Goal: Task Accomplishment & Management: Use online tool/utility

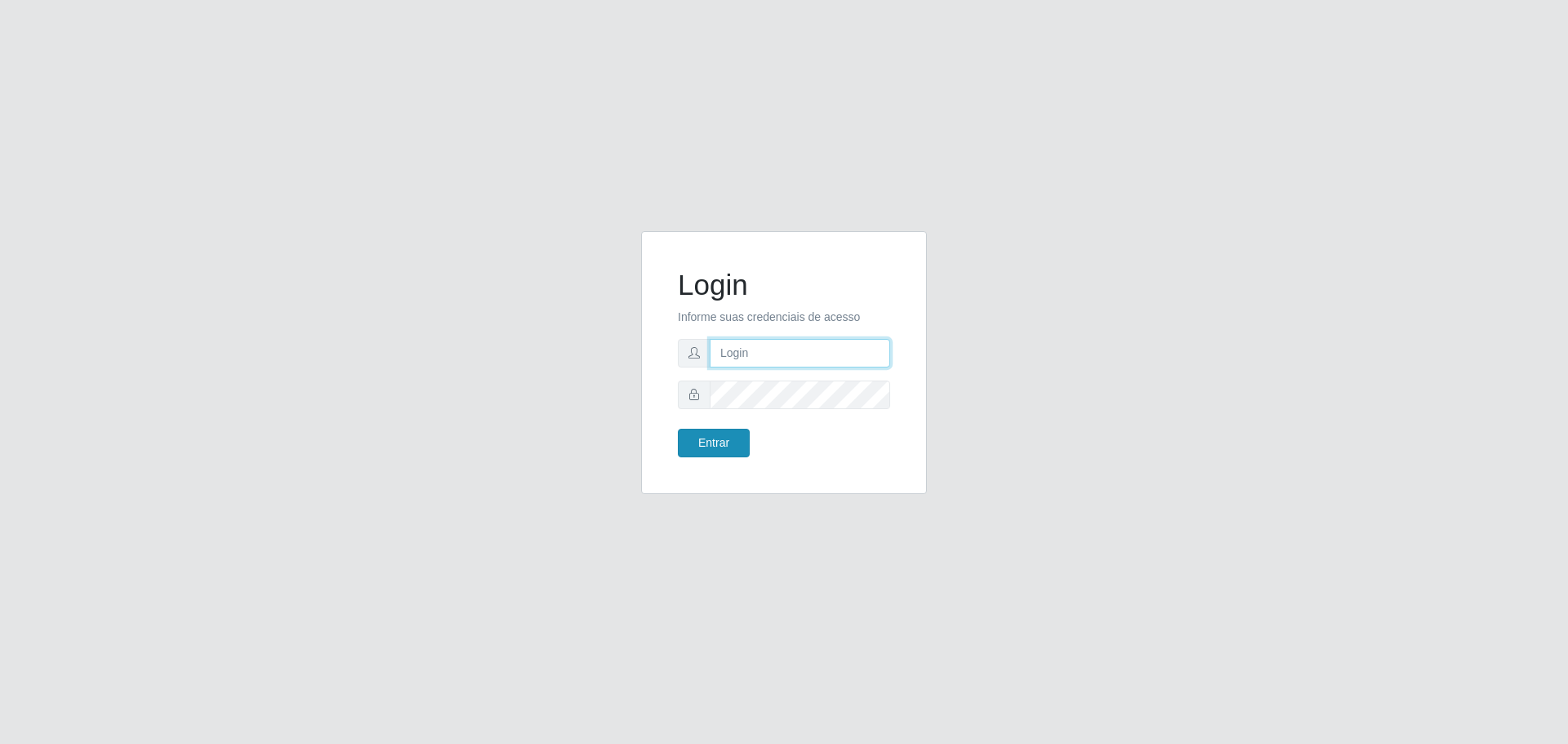
type input "[EMAIL_ADDRESS][DOMAIN_NAME]"
click at [709, 451] on button "Entrar" at bounding box center [714, 442] width 72 height 28
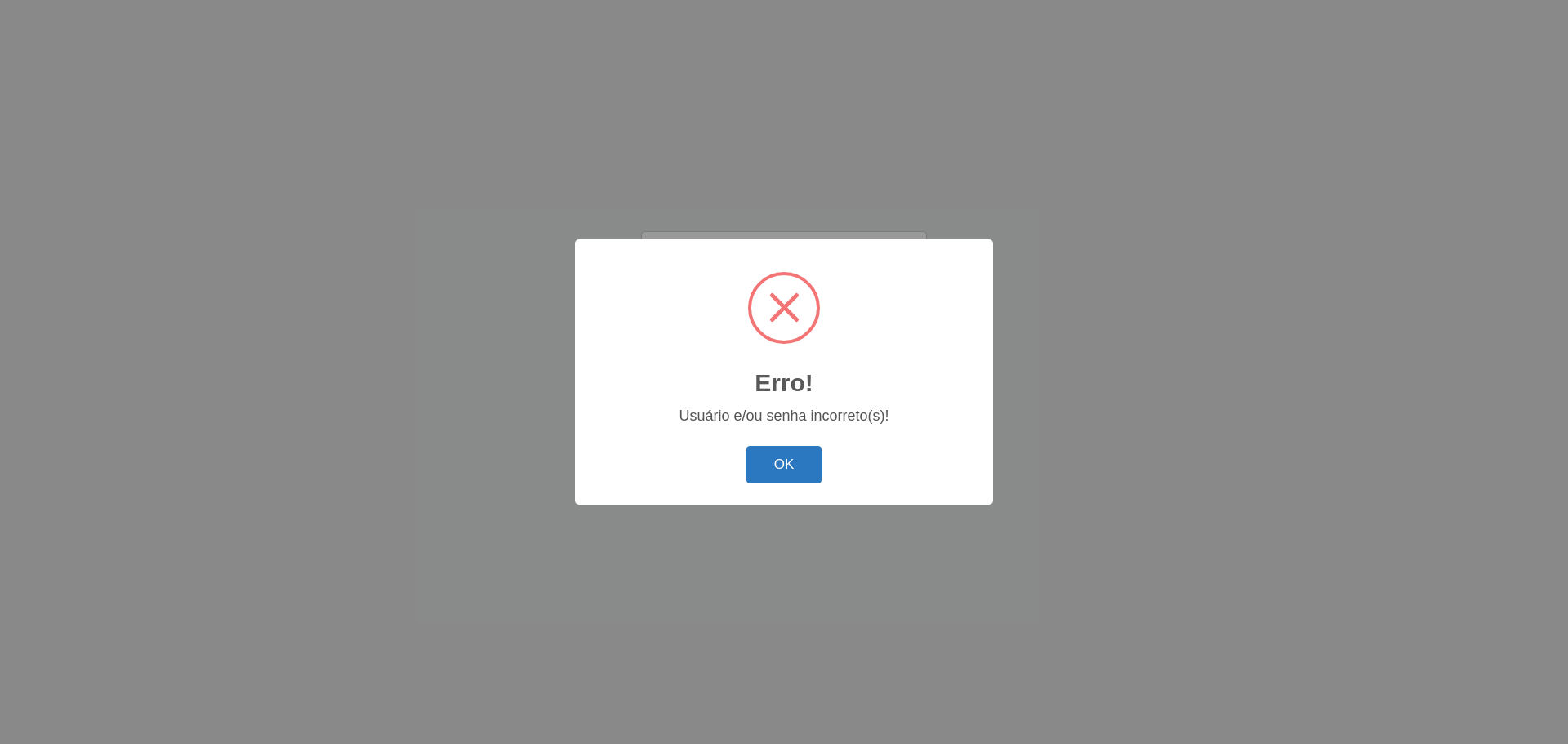
click at [800, 451] on button "OK" at bounding box center [784, 466] width 76 height 39
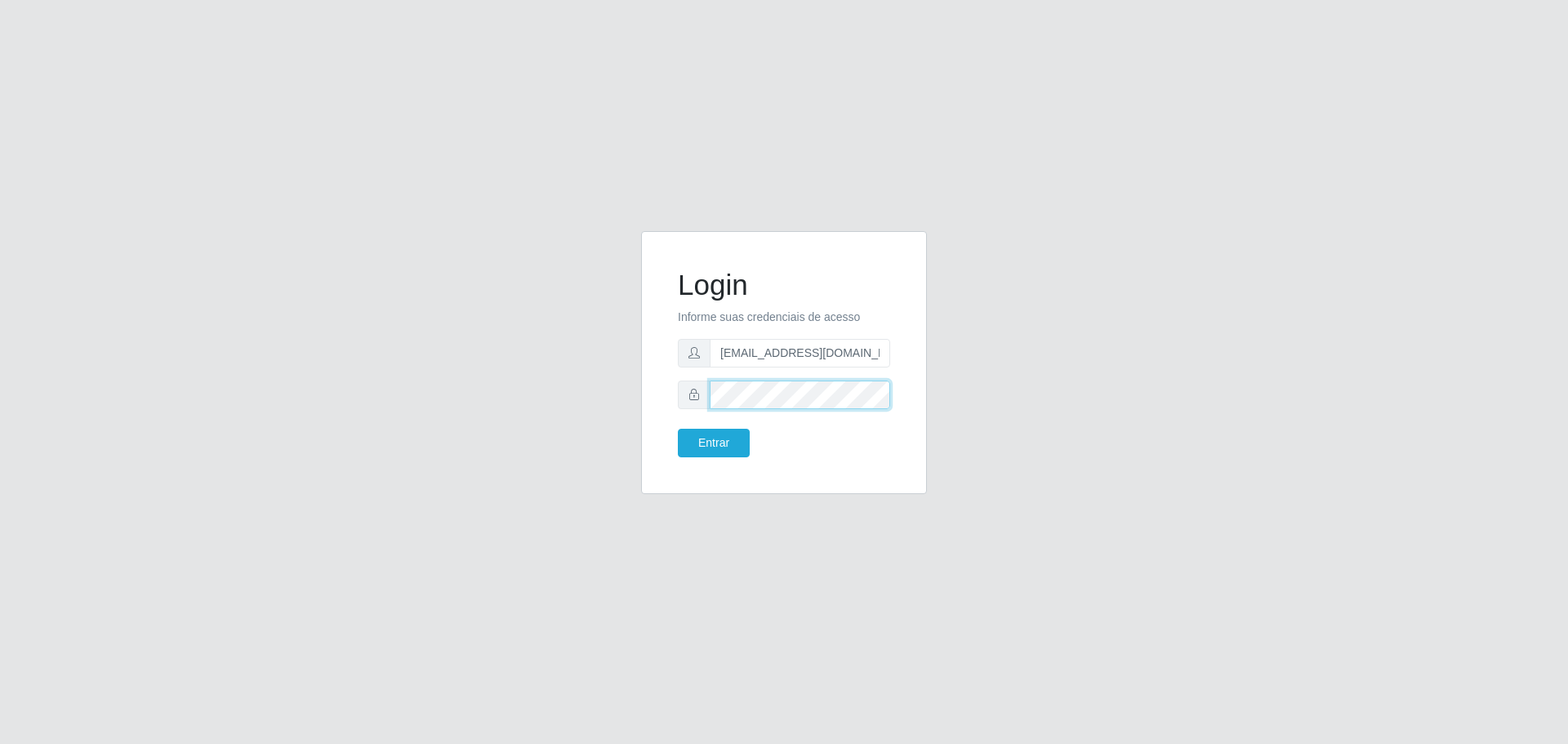
click at [678, 429] on button "Entrar" at bounding box center [714, 442] width 72 height 28
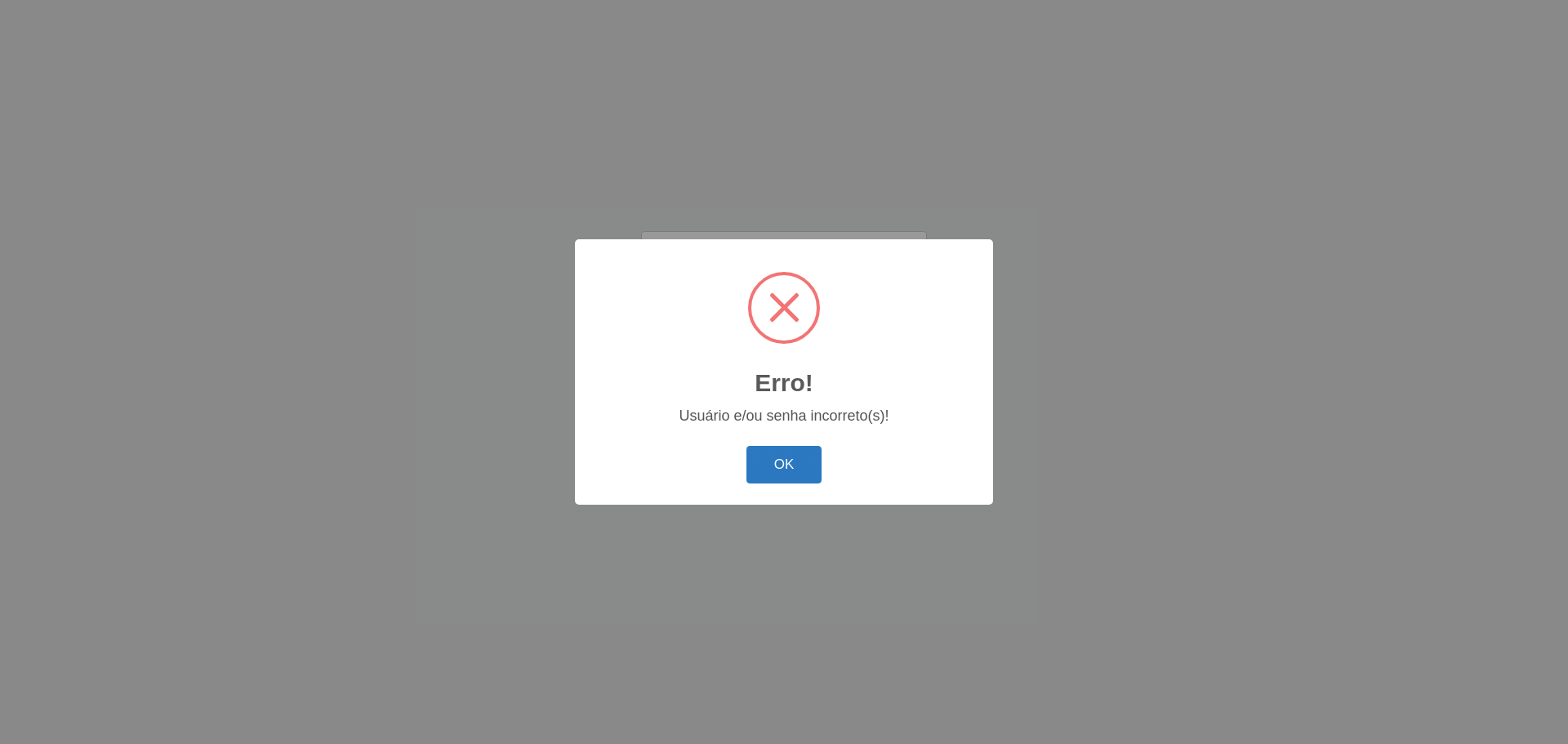
click at [806, 470] on button "OK" at bounding box center [784, 466] width 76 height 39
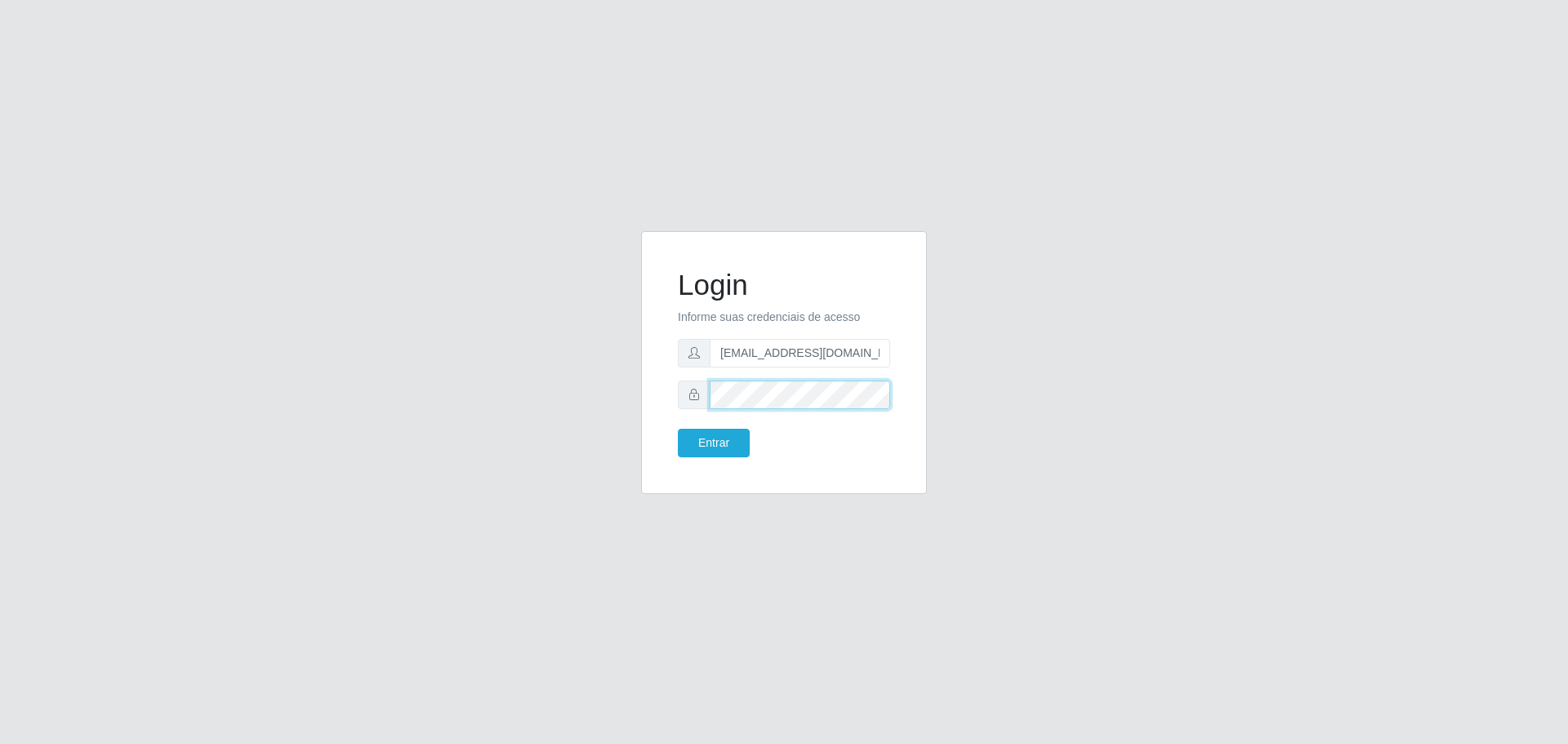
click at [678, 429] on button "Entrar" at bounding box center [714, 442] width 72 height 28
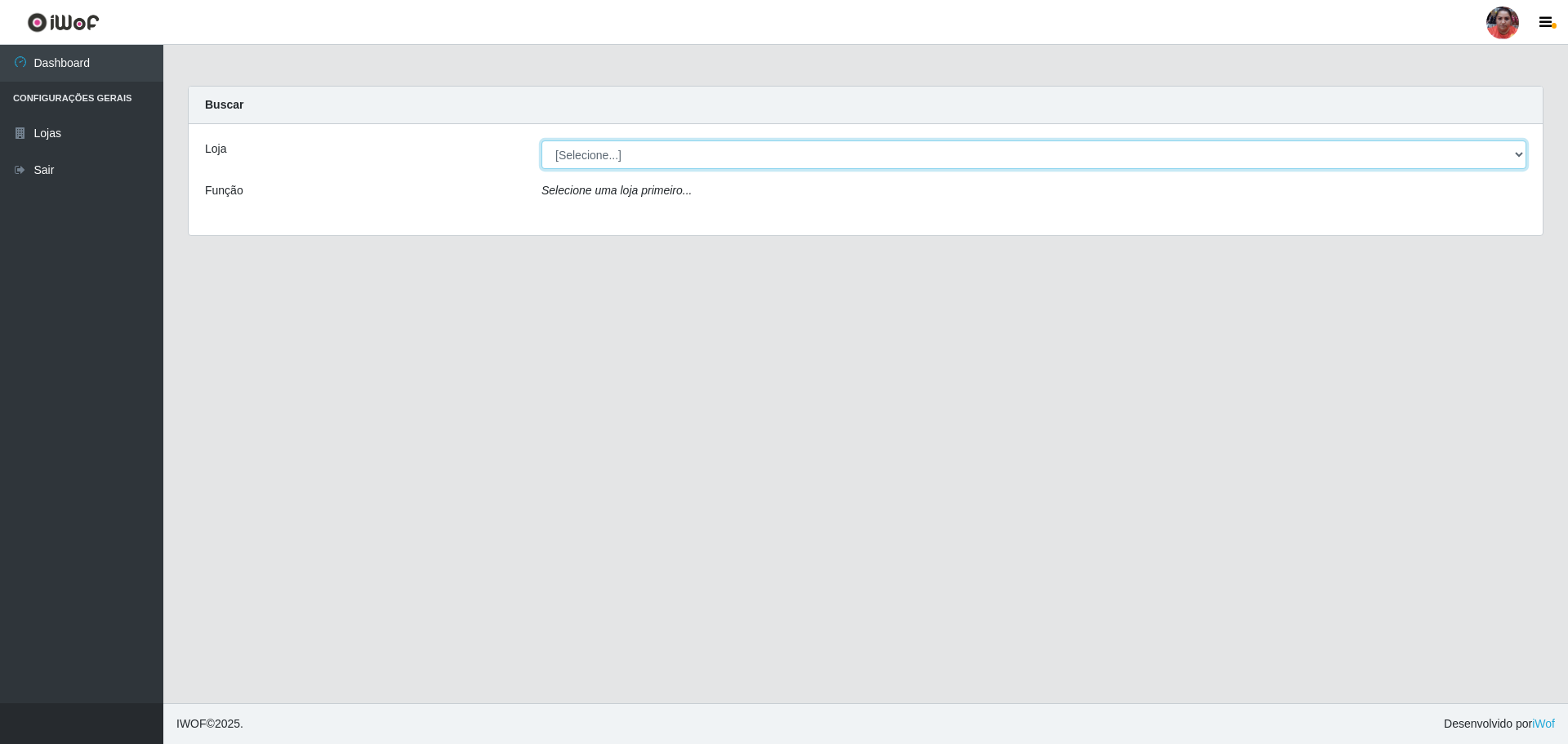
click at [1366, 167] on select "[Selecione...] Mar Vermelho - Loja 05" at bounding box center [1034, 154] width 985 height 28
select select "252"
click at [541, 141] on select "[Selecione...] Mar Vermelho - Loja 05" at bounding box center [1034, 154] width 985 height 28
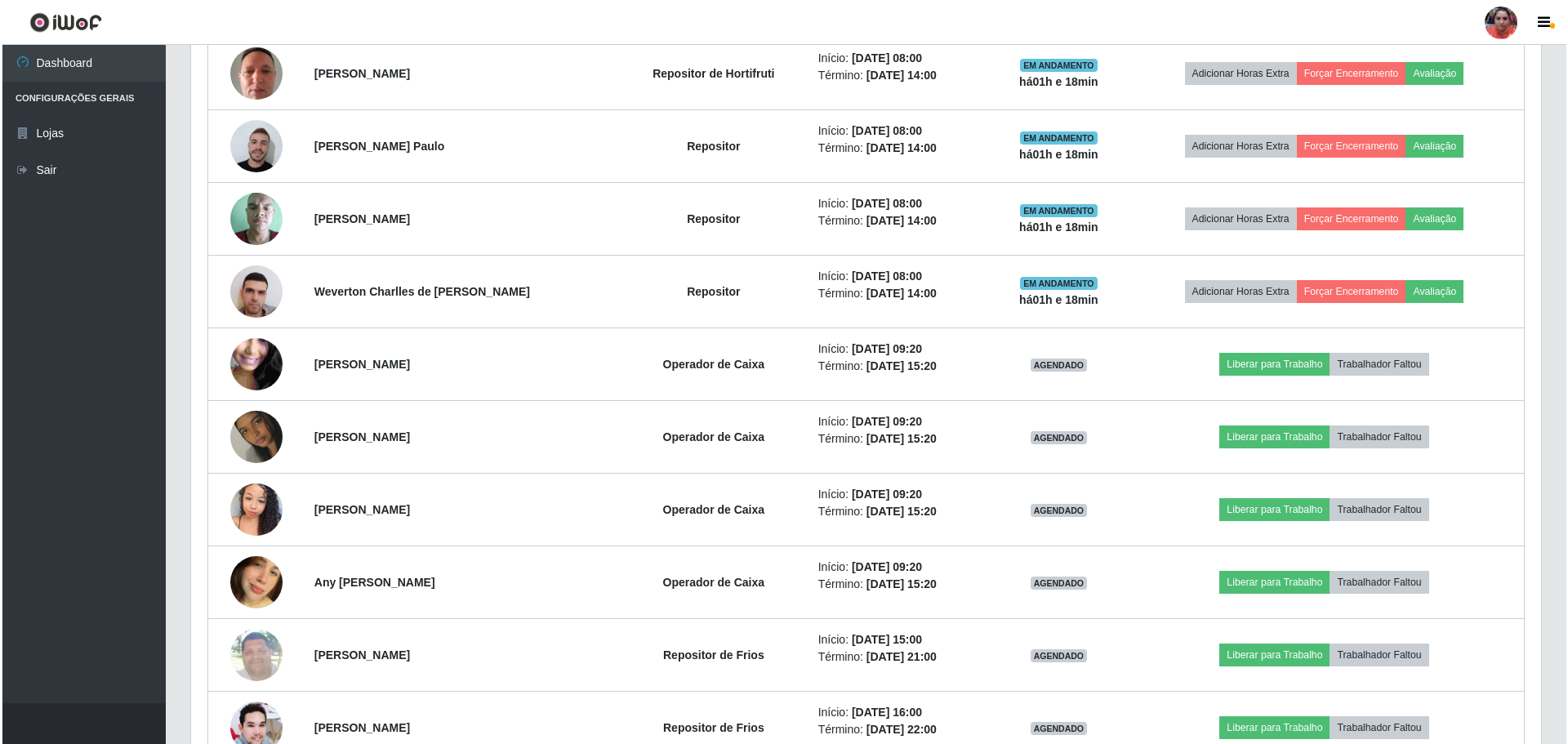
scroll to position [898, 0]
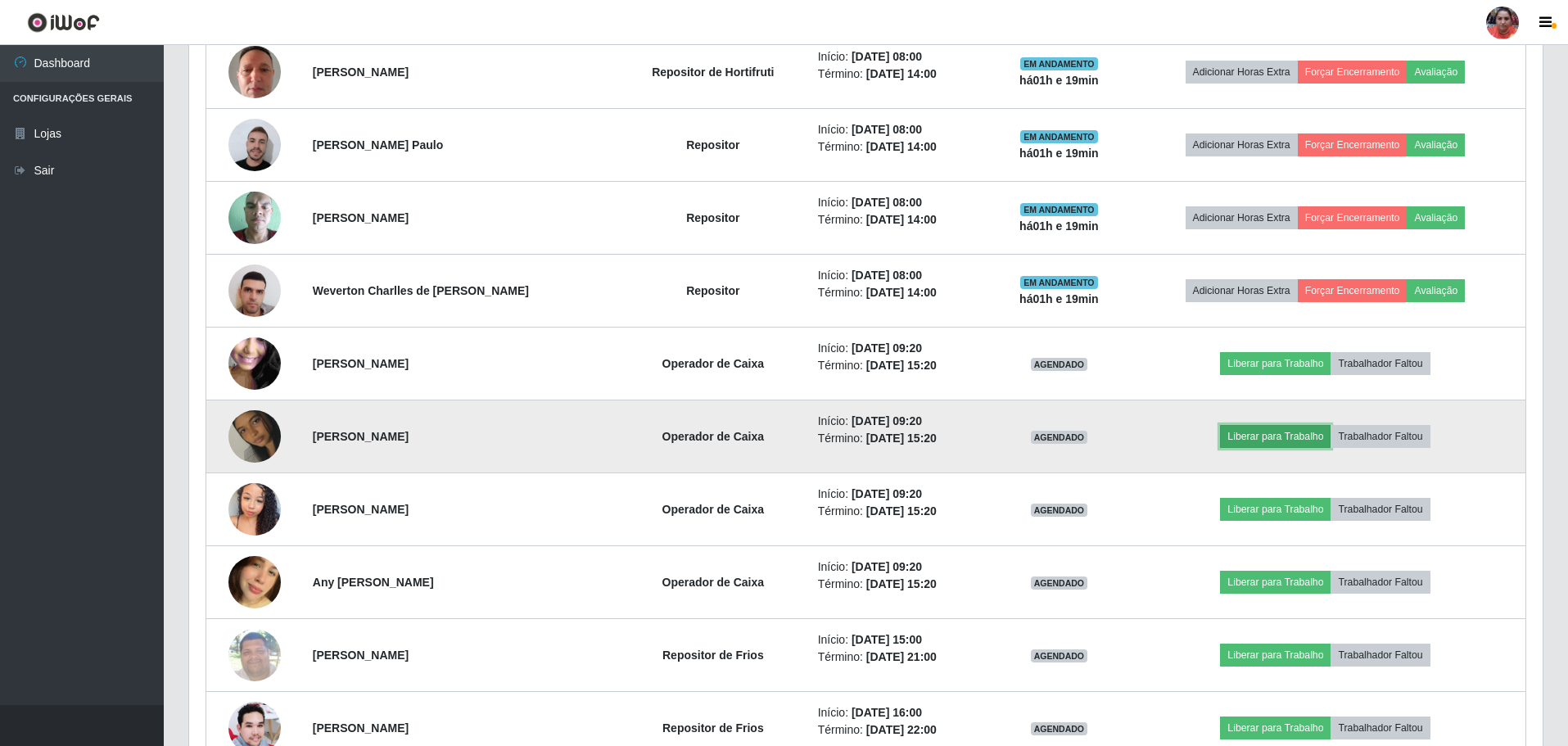
click at [1291, 442] on button "Liberar para Trabalho" at bounding box center [1275, 437] width 111 height 23
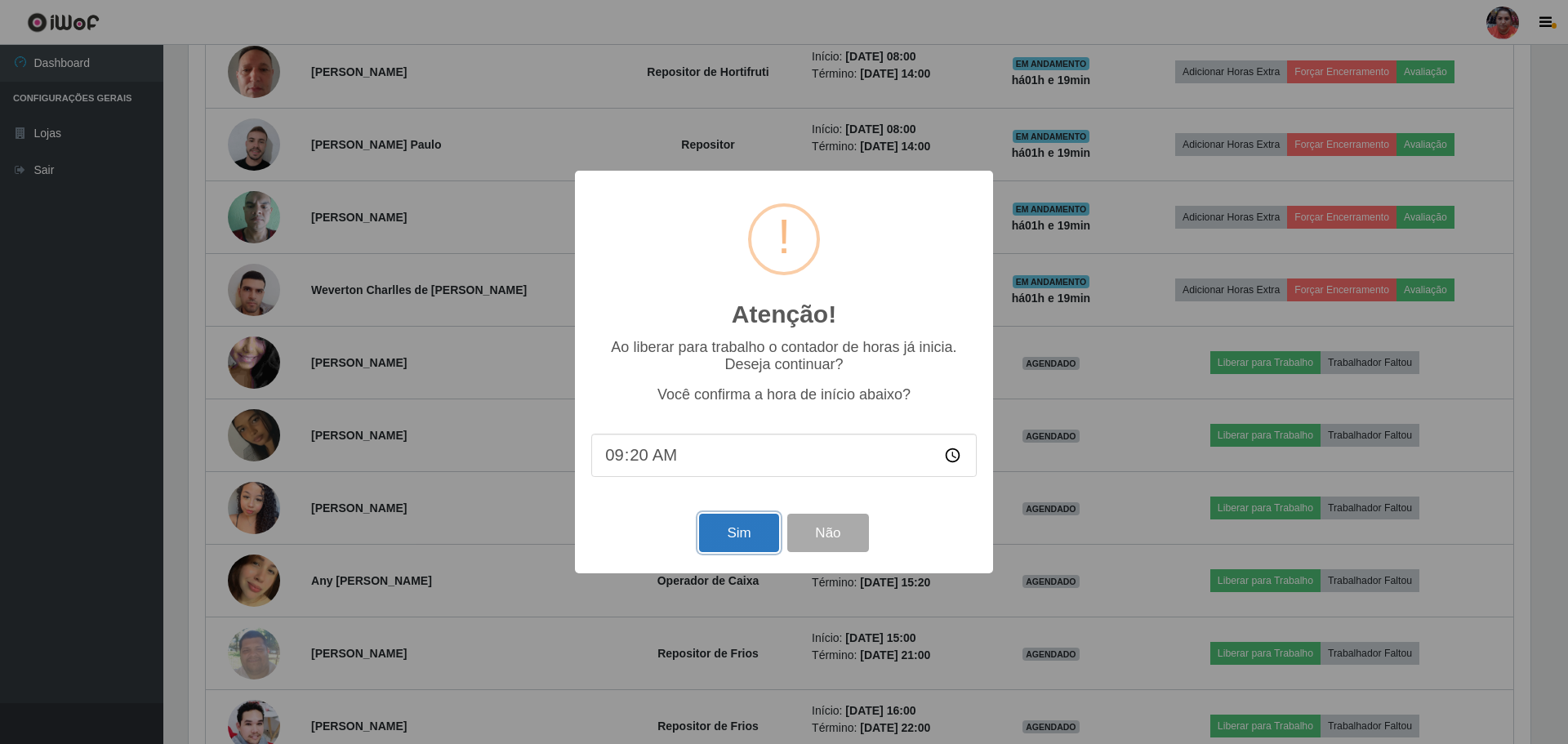
click at [743, 533] on button "Sim" at bounding box center [739, 534] width 80 height 39
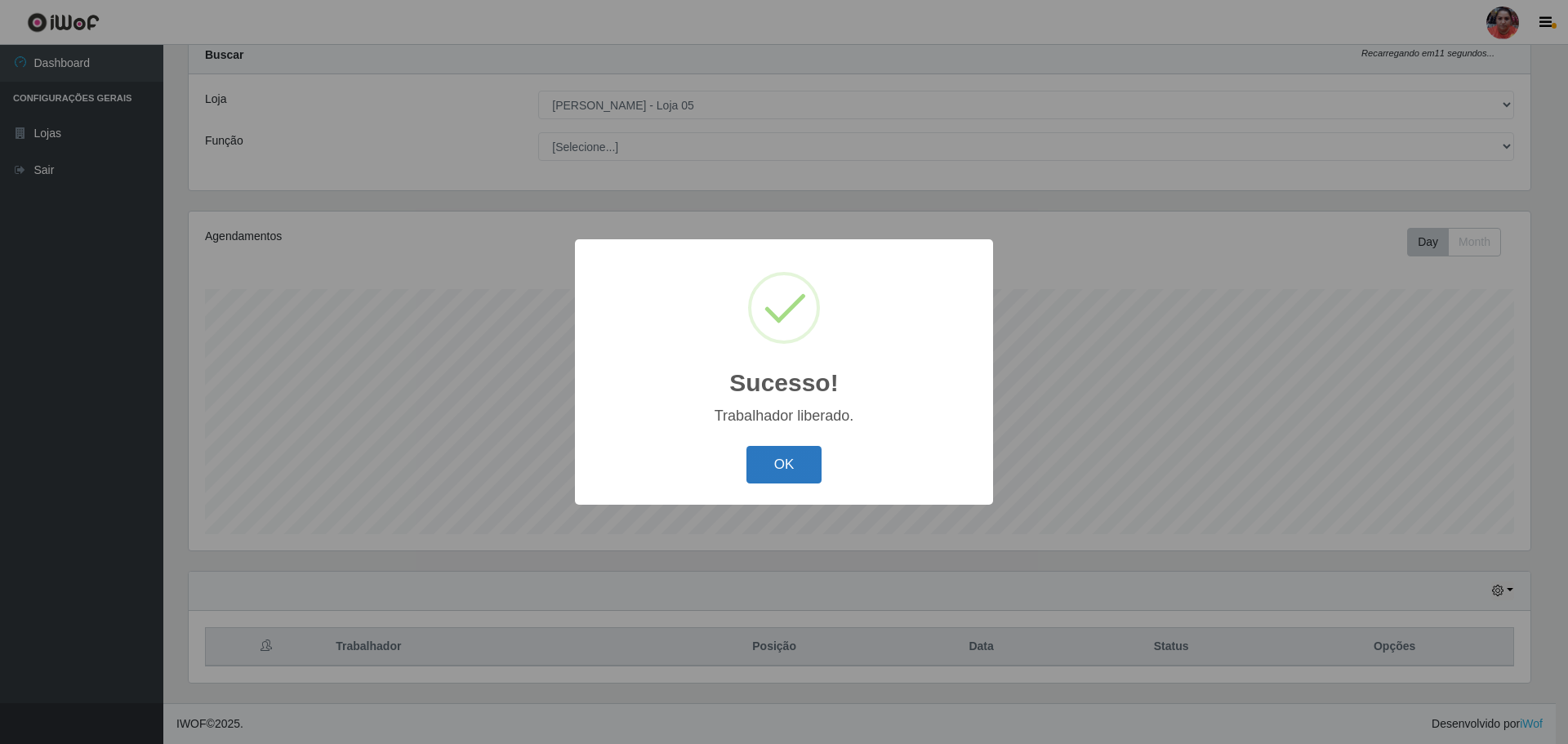
click at [750, 476] on button "OK" at bounding box center [784, 466] width 76 height 39
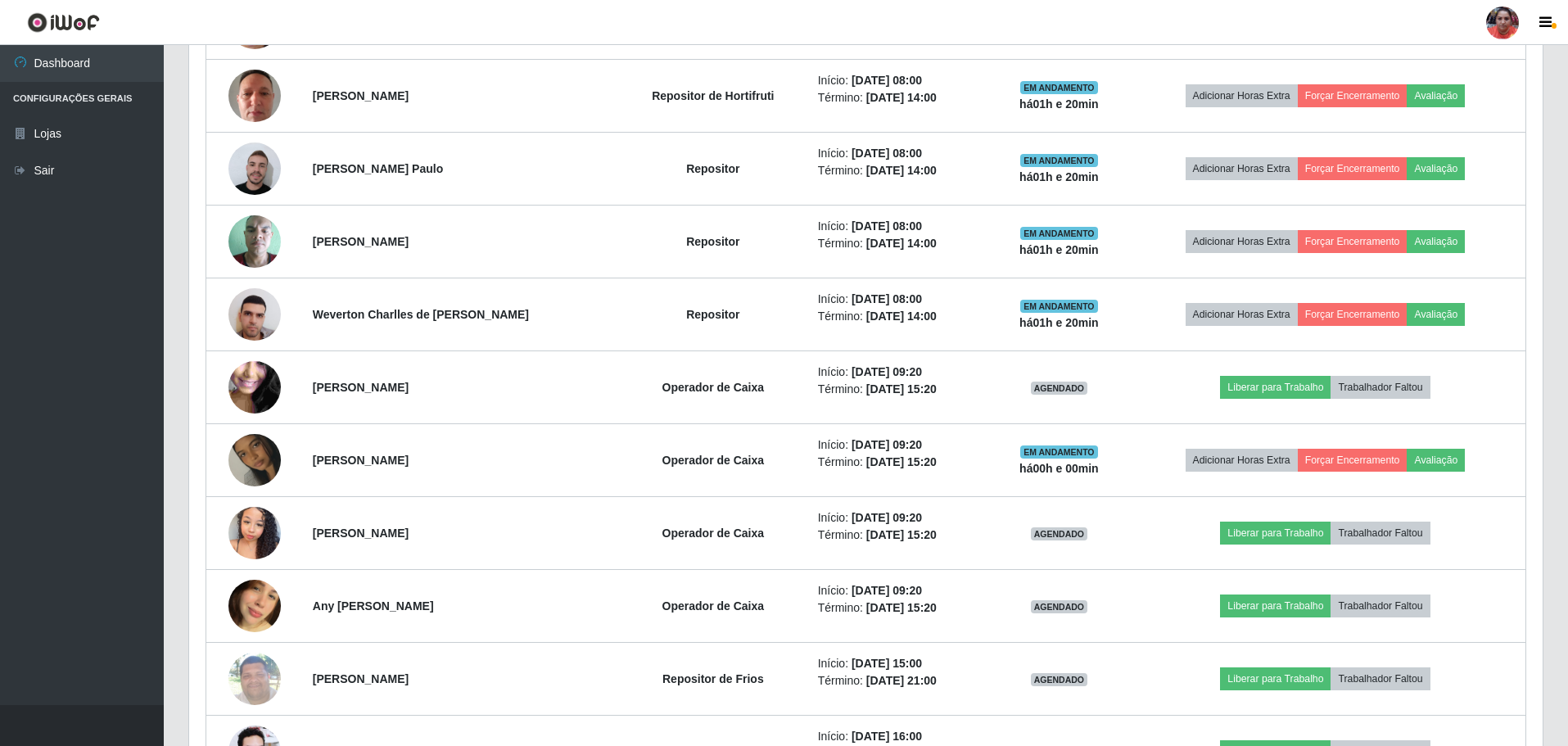
scroll to position [951, 0]
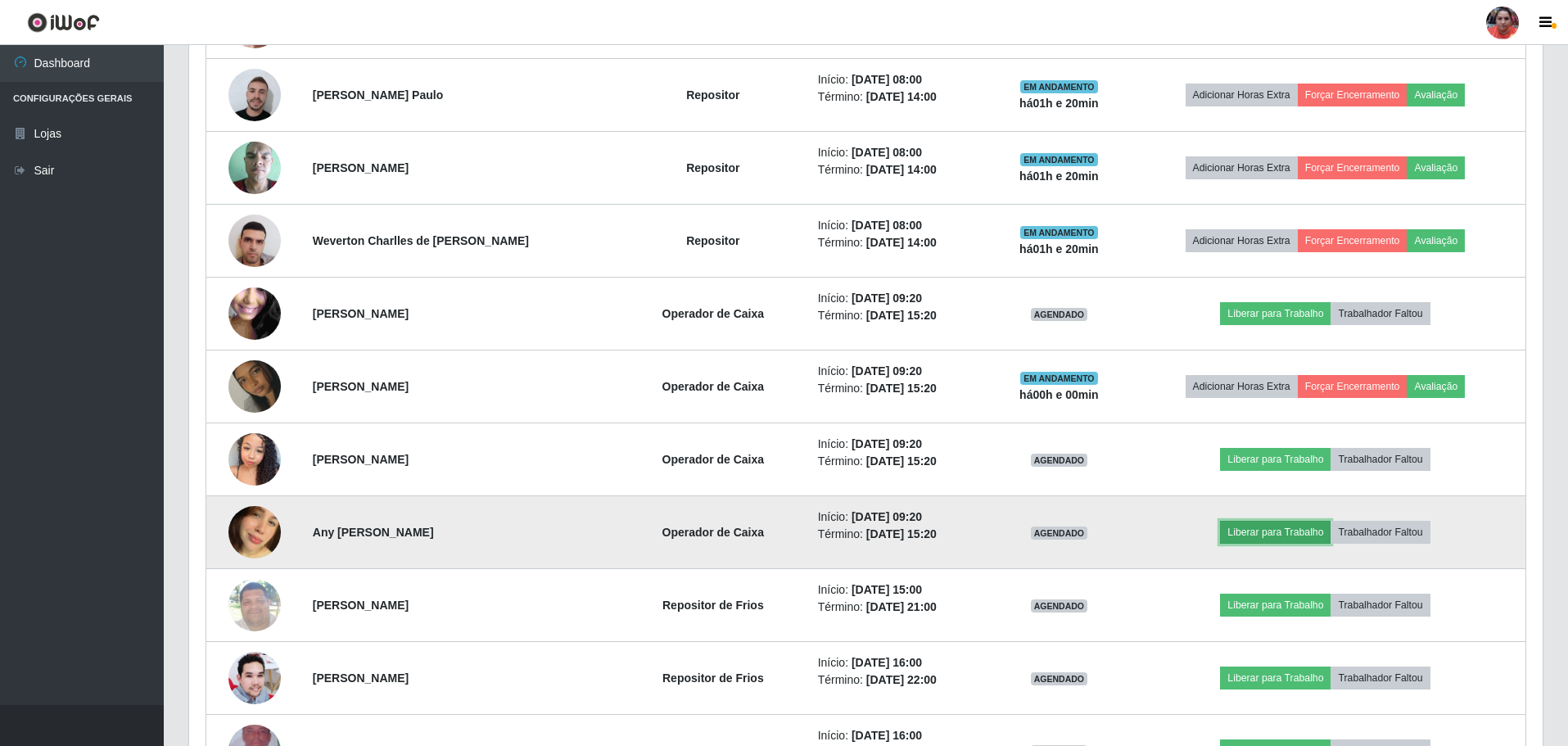
click at [1268, 537] on button "Liberar para Trabalho" at bounding box center [1275, 533] width 111 height 23
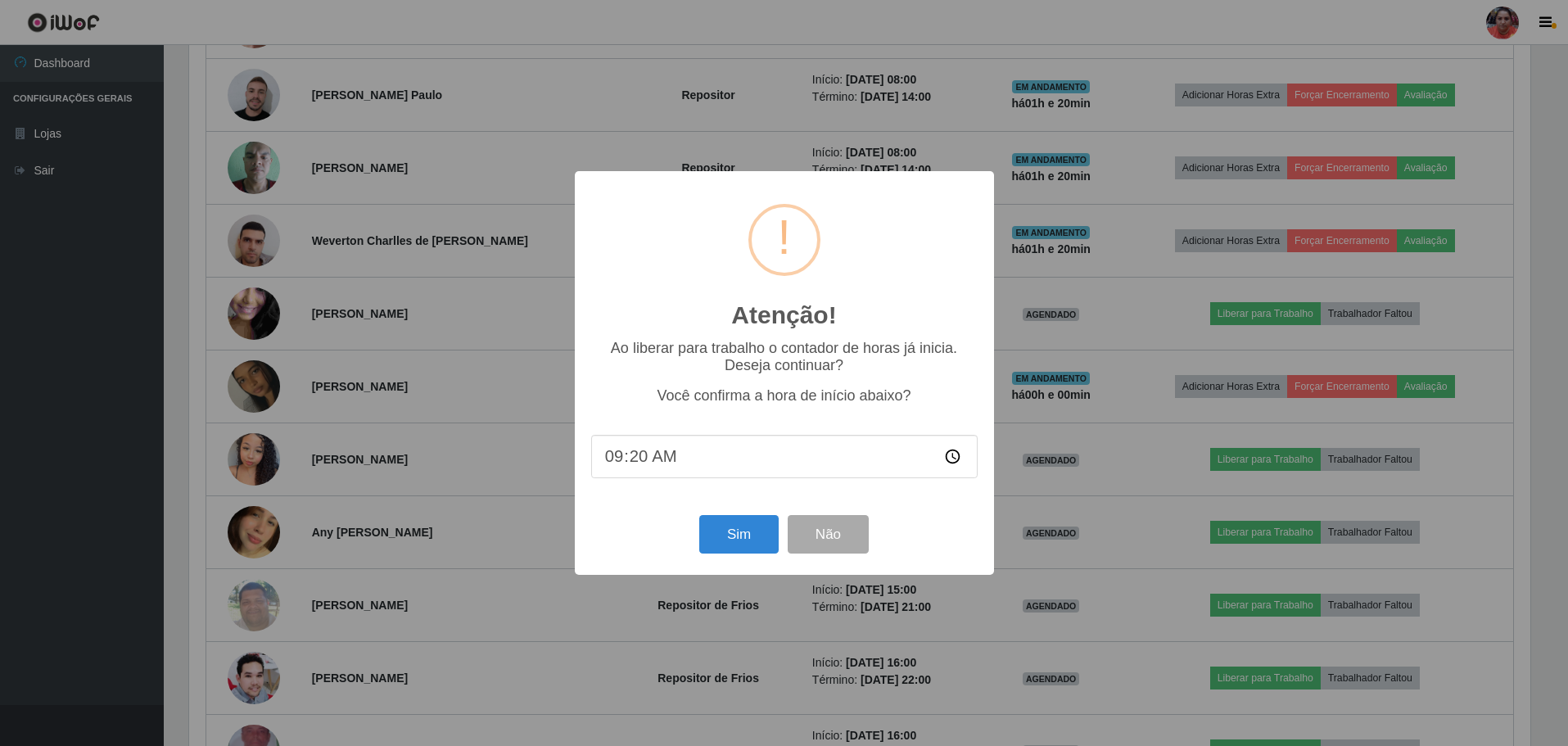
scroll to position [340, 1345]
click at [749, 537] on button "Sim" at bounding box center [741, 535] width 80 height 39
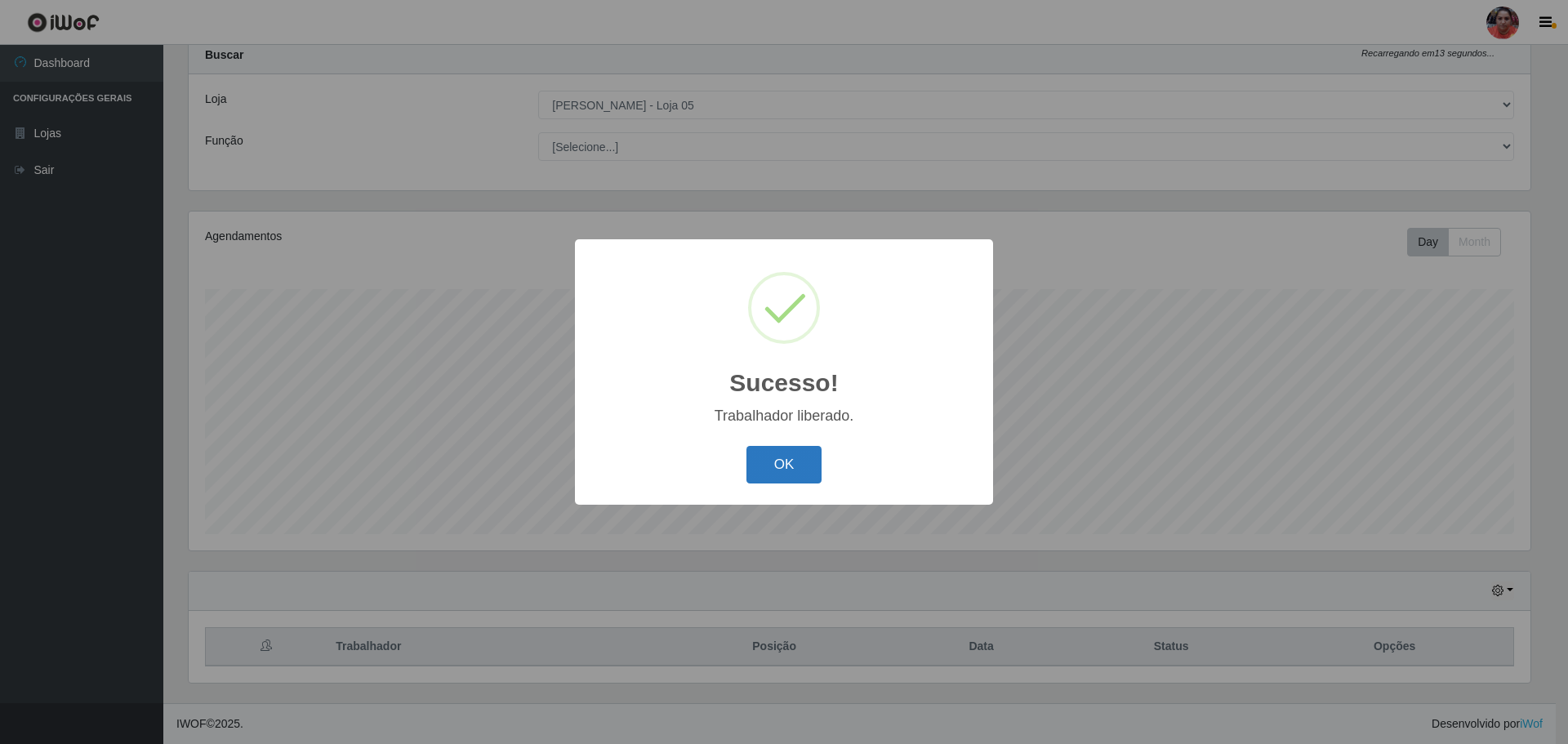
click at [774, 458] on button "OK" at bounding box center [784, 466] width 76 height 39
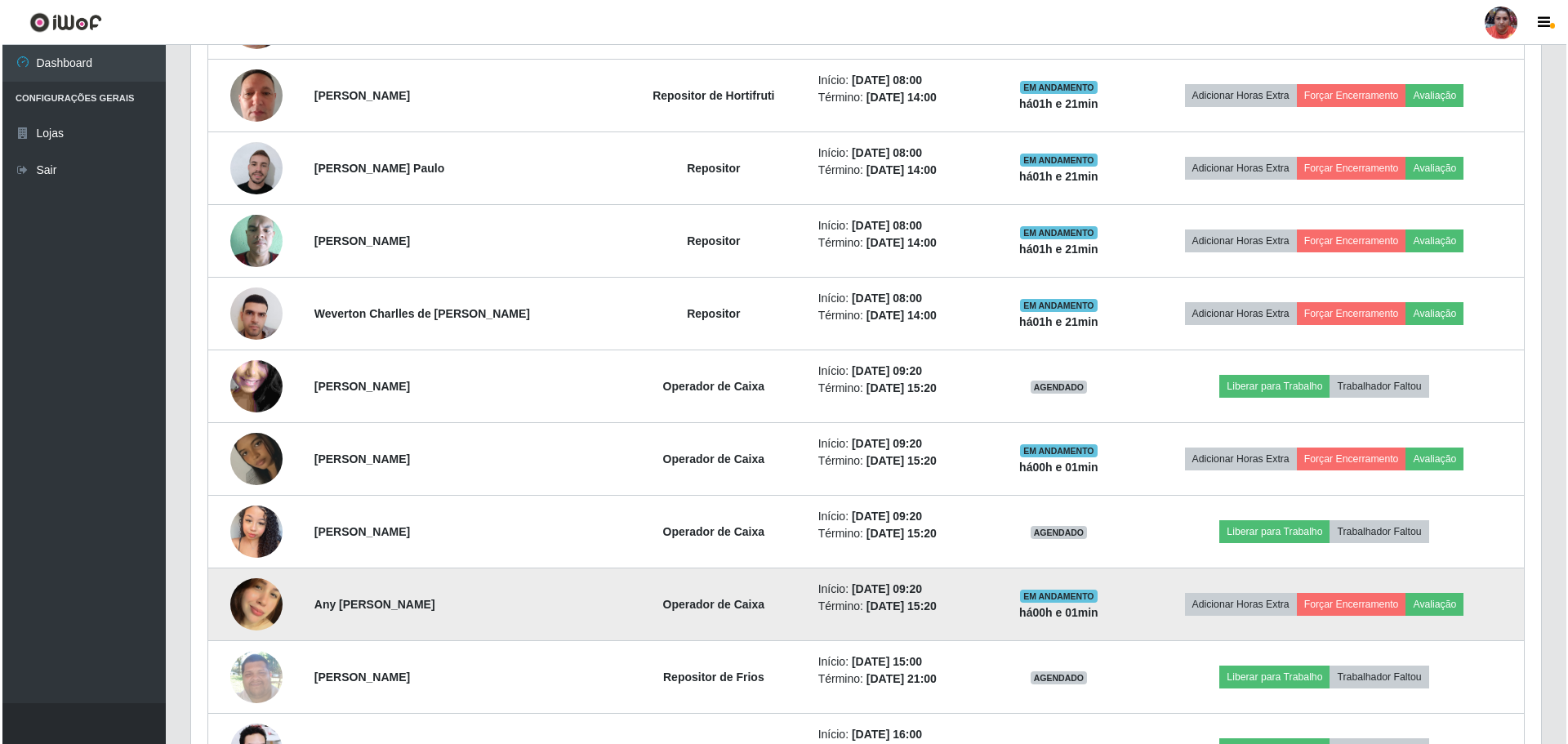
scroll to position [949, 0]
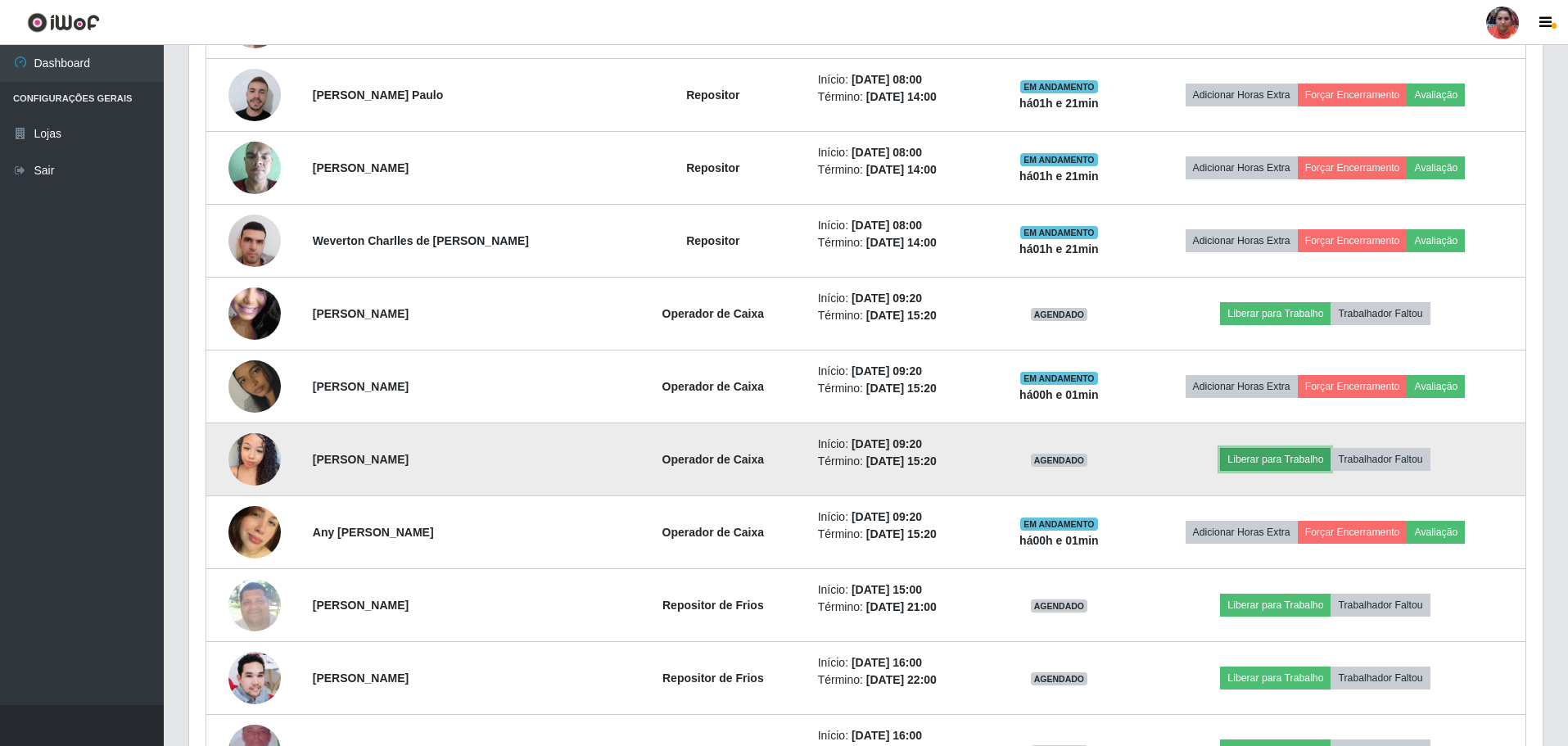
click at [1264, 462] on button "Liberar para Trabalho" at bounding box center [1275, 460] width 111 height 23
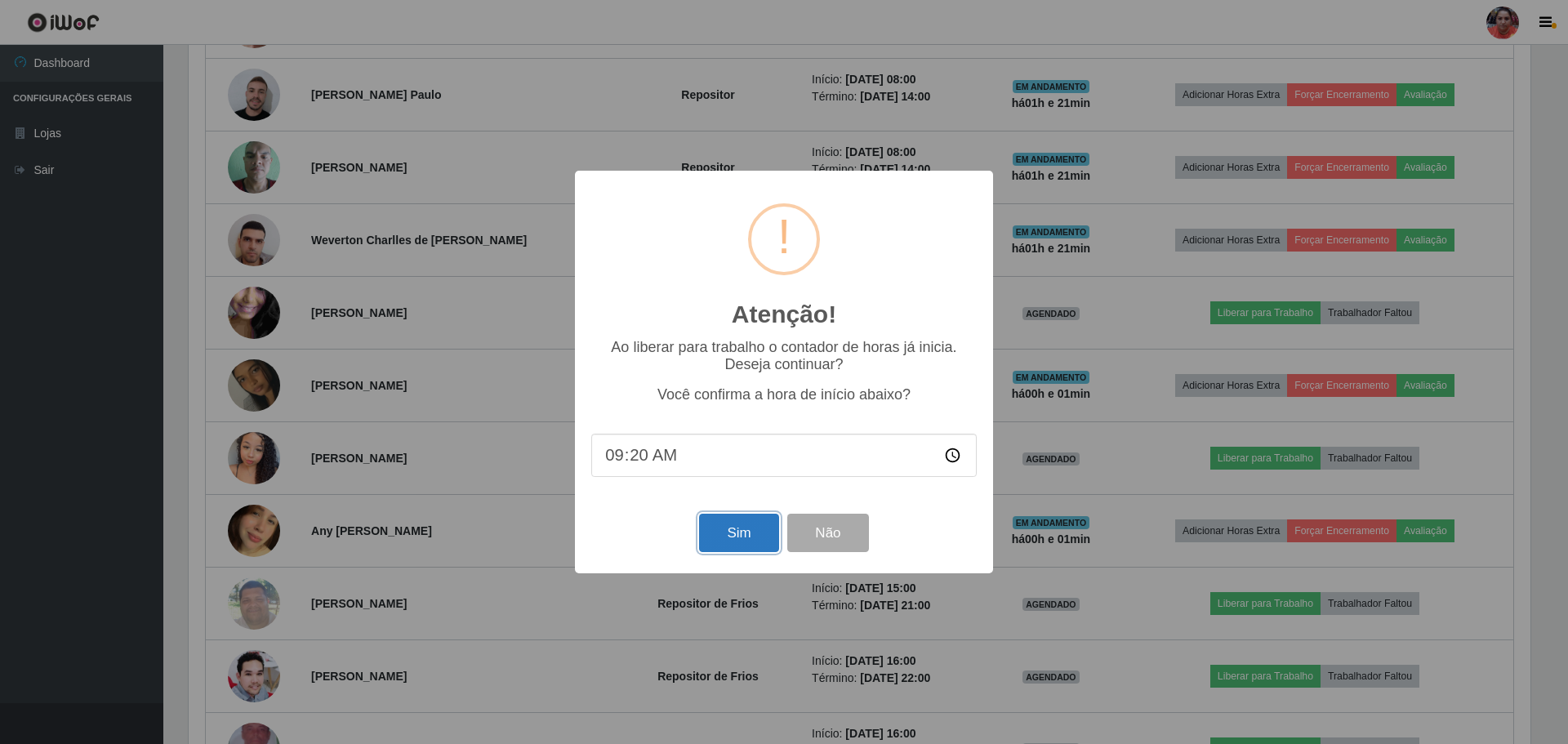
click at [723, 547] on button "Sim" at bounding box center [739, 534] width 80 height 39
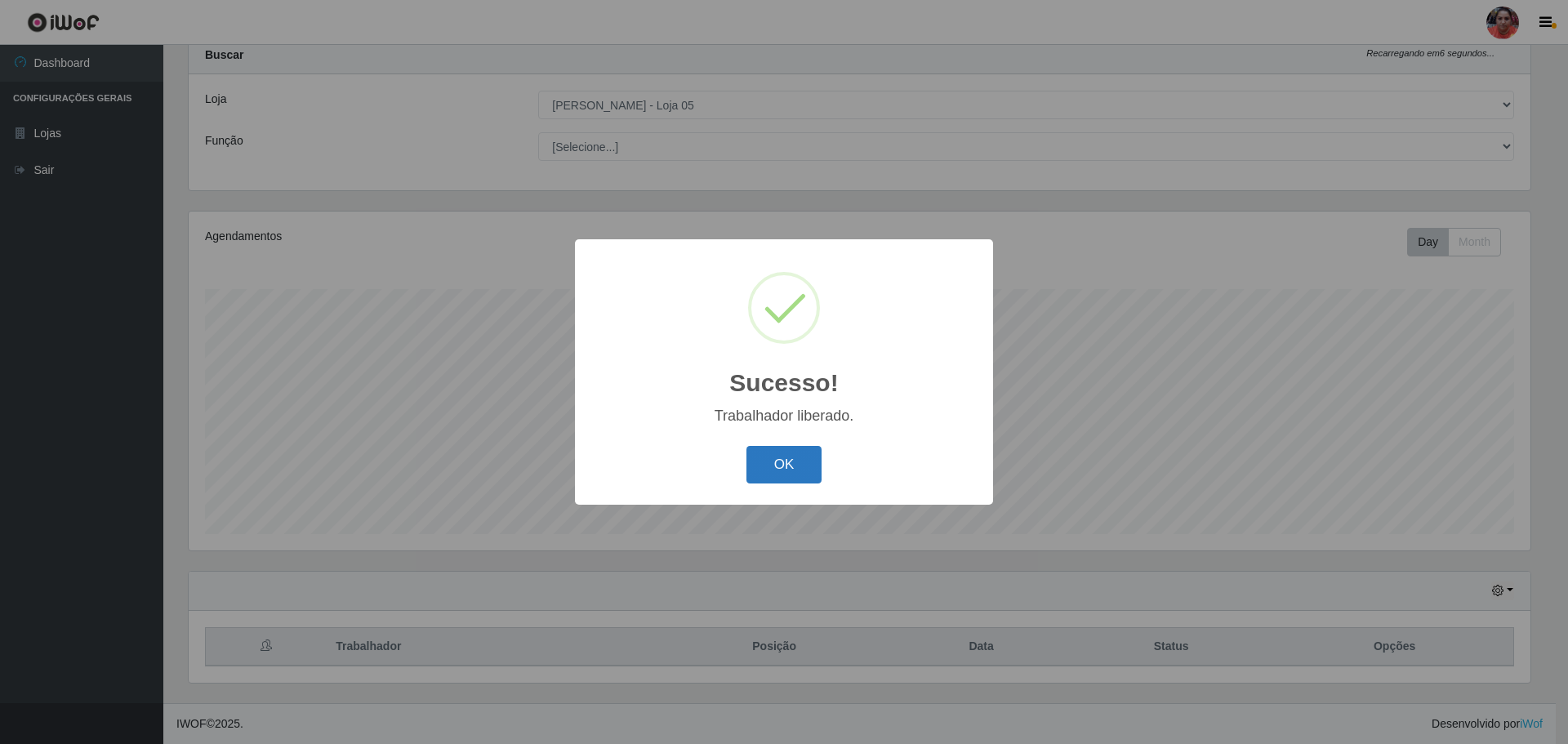
click at [796, 448] on button "OK" at bounding box center [784, 466] width 76 height 39
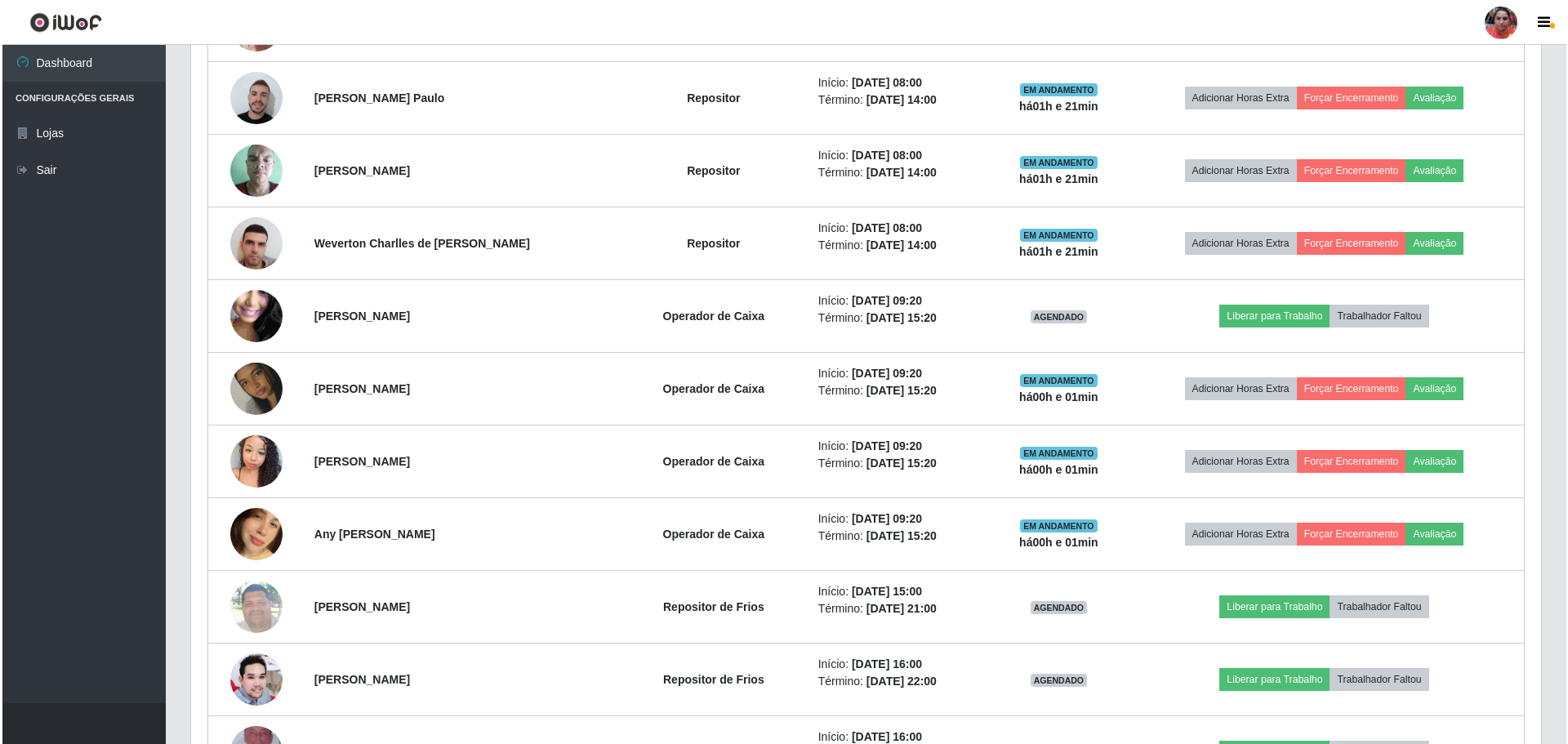
scroll to position [949, 0]
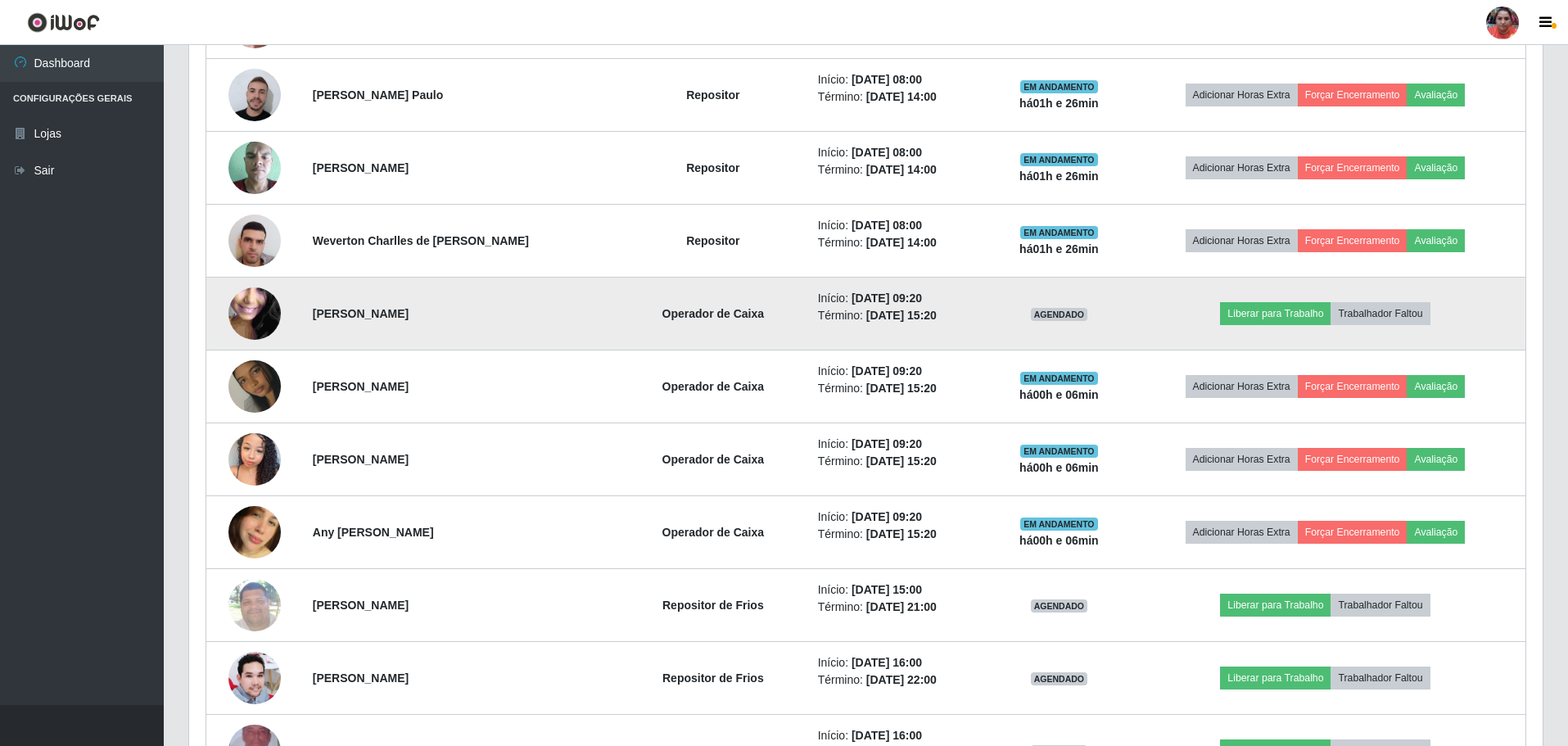
click at [234, 299] on img at bounding box center [255, 314] width 52 height 117
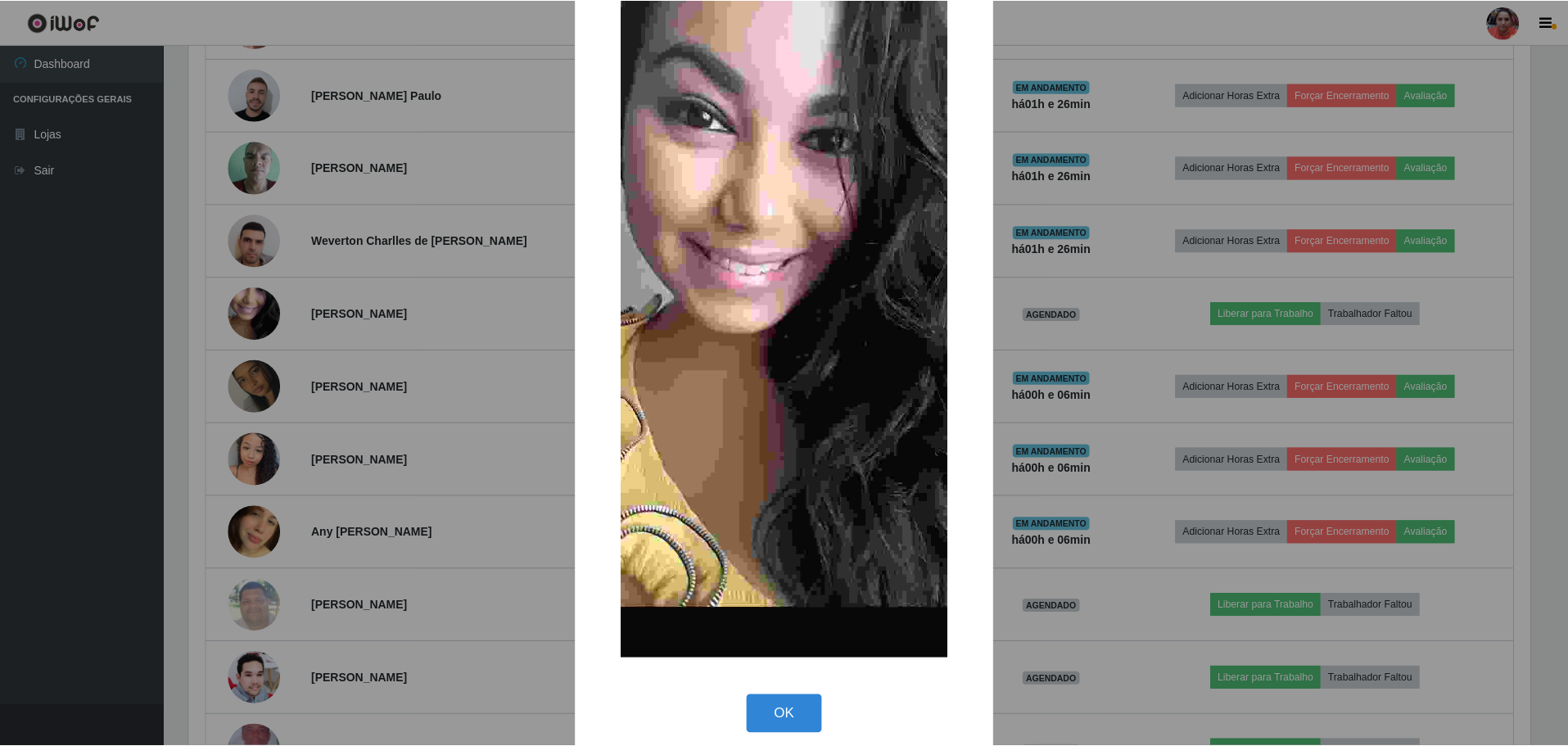
scroll to position [127, 0]
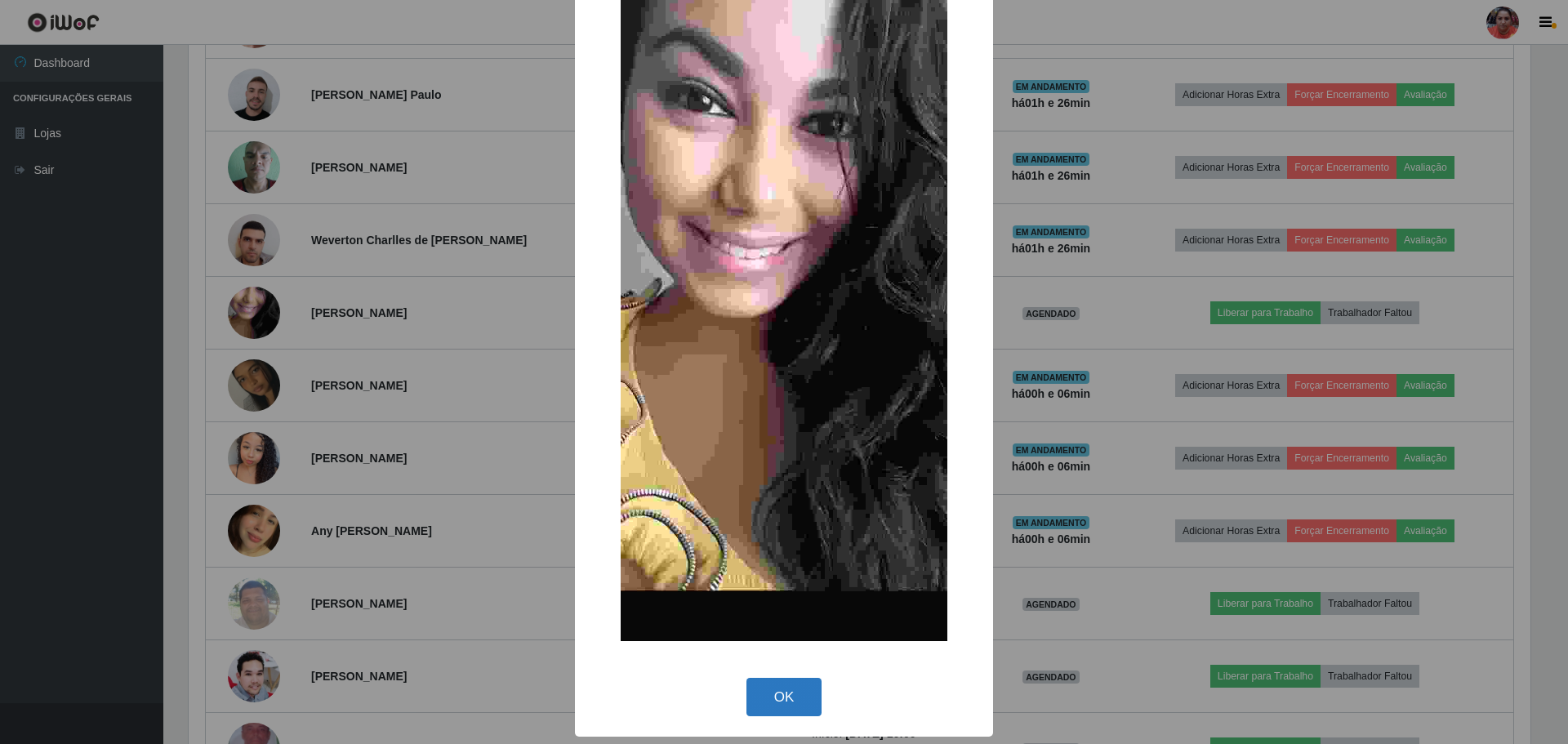
click at [790, 715] on button "OK" at bounding box center [784, 697] width 76 height 39
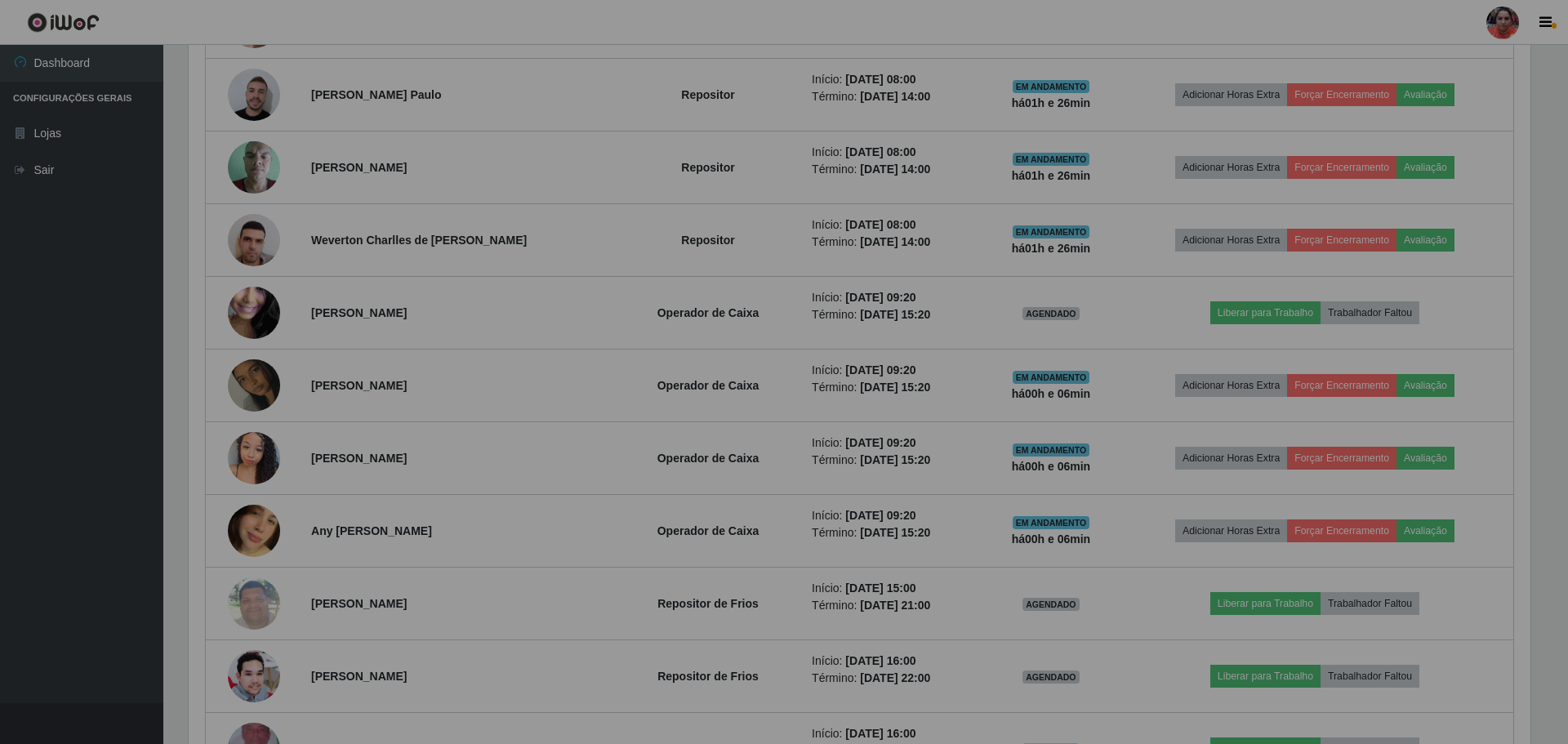
scroll to position [340, 1350]
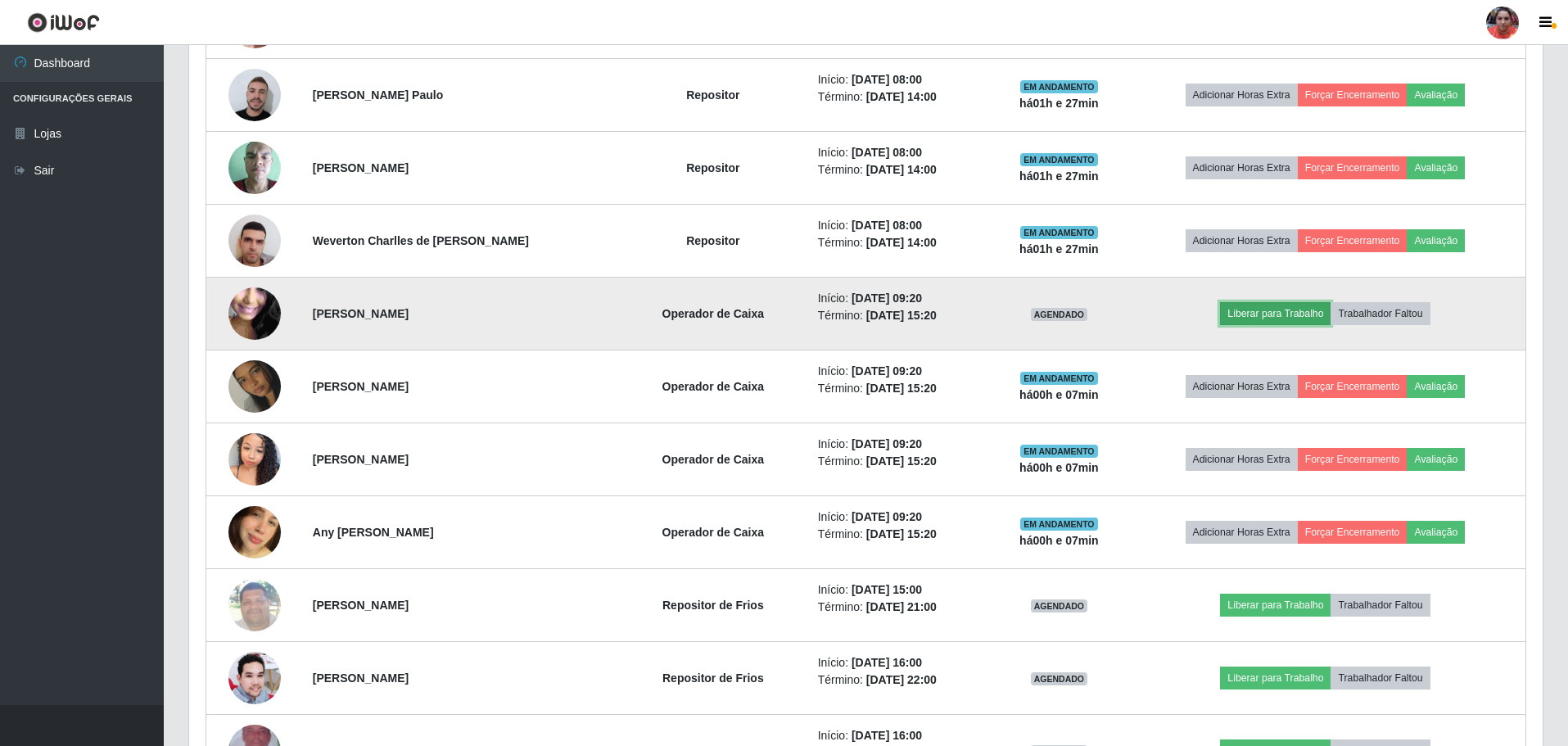
click at [1320, 314] on button "Liberar para Trabalho" at bounding box center [1275, 314] width 111 height 23
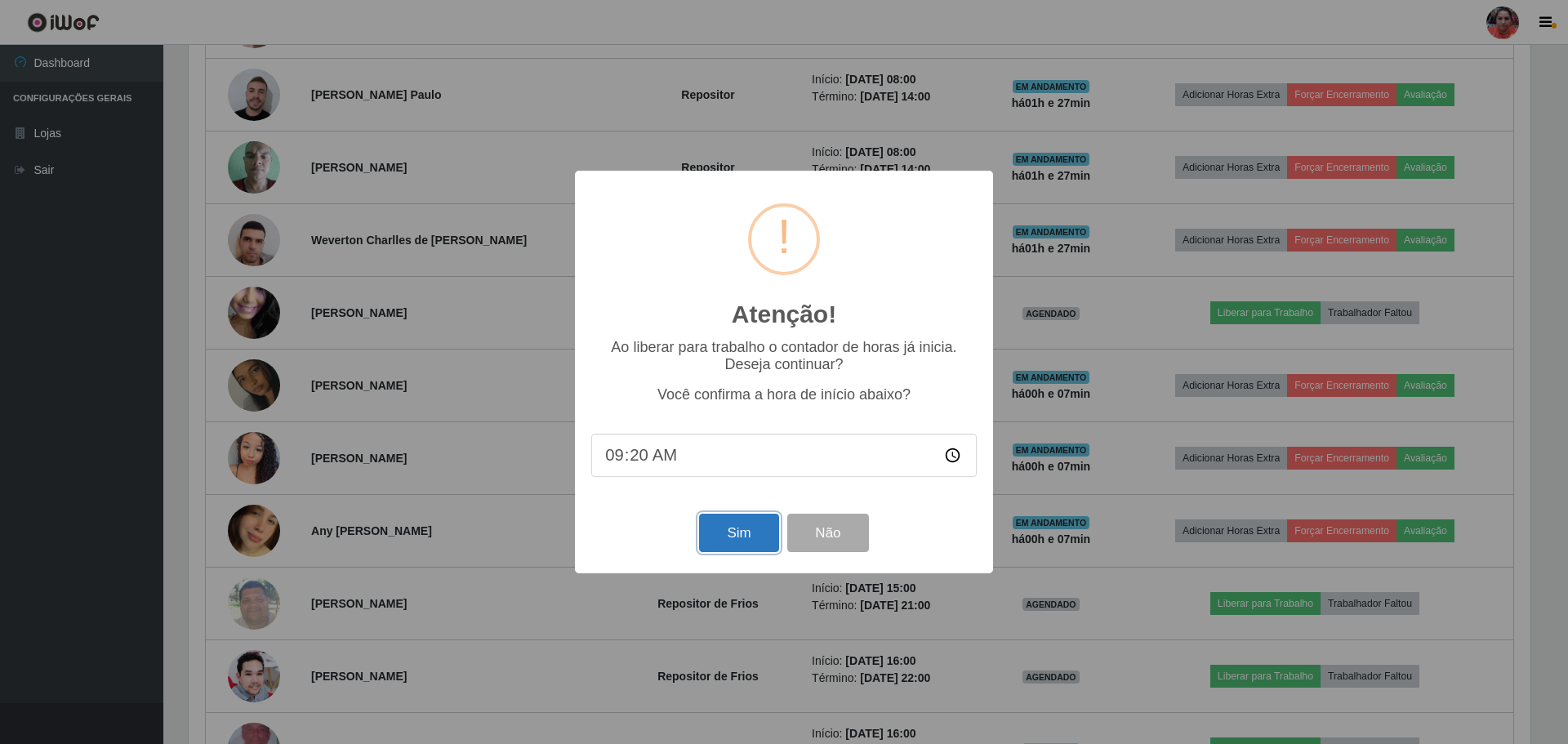
click at [728, 535] on button "Sim" at bounding box center [739, 534] width 80 height 39
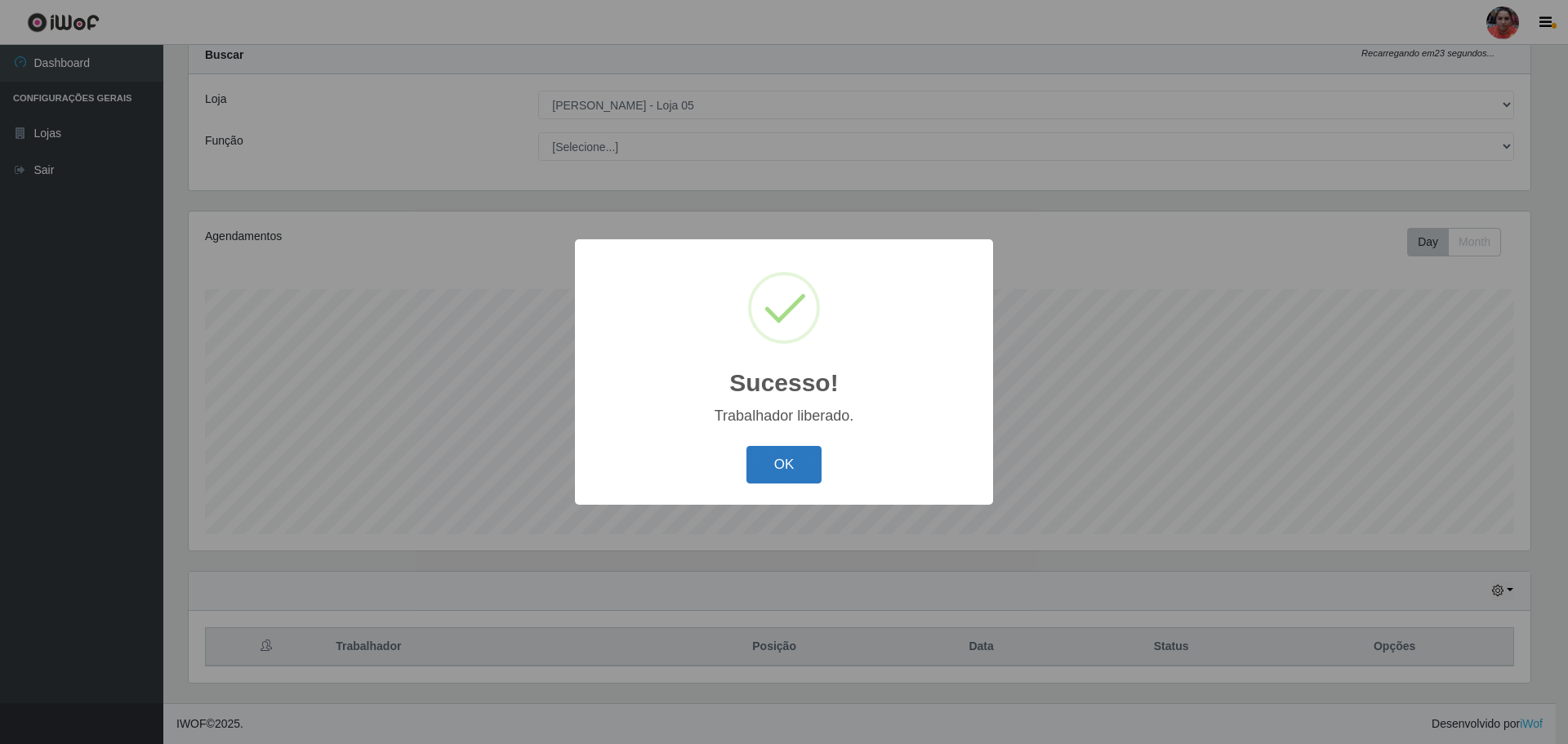
click at [799, 452] on button "OK" at bounding box center [784, 466] width 76 height 39
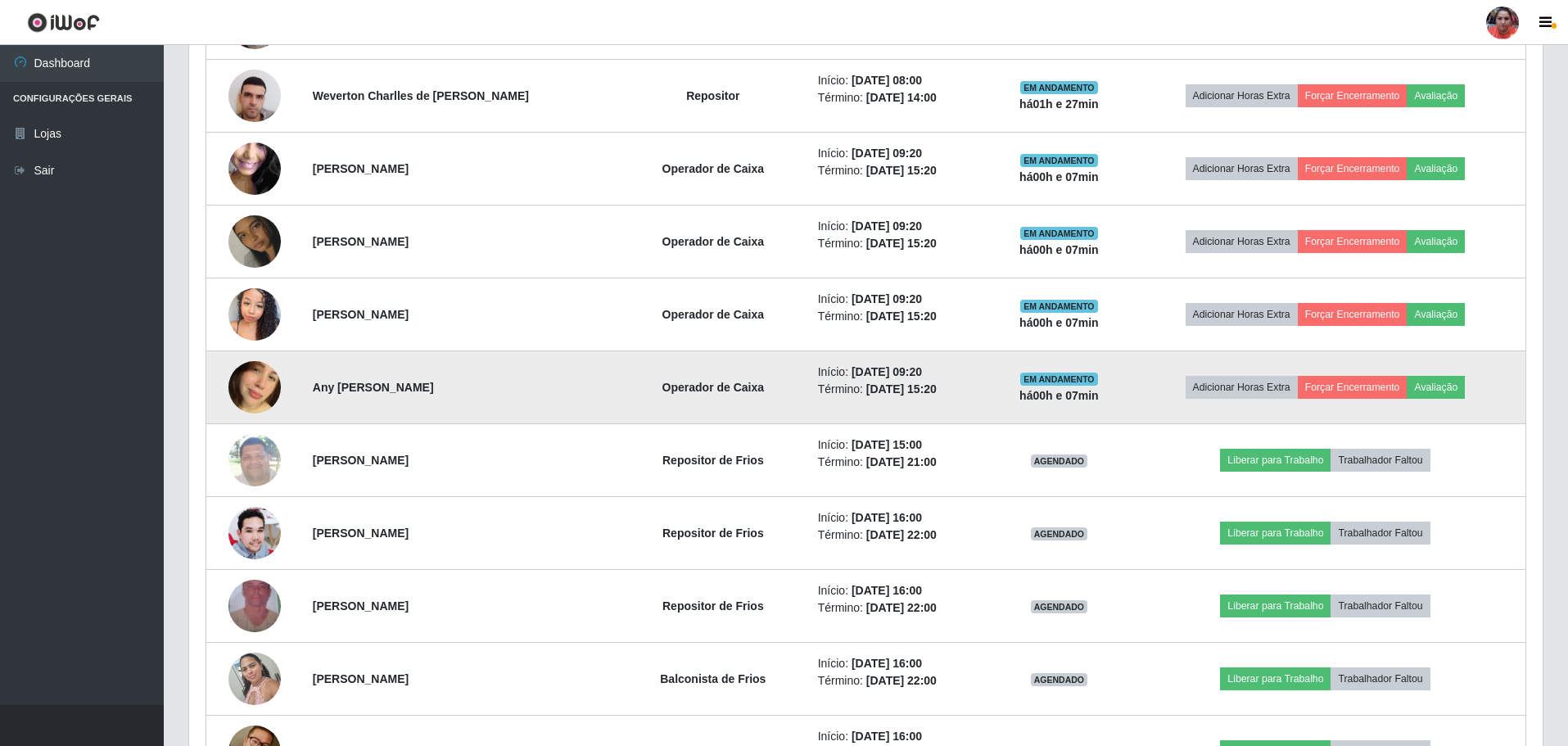
scroll to position [1033, 0]
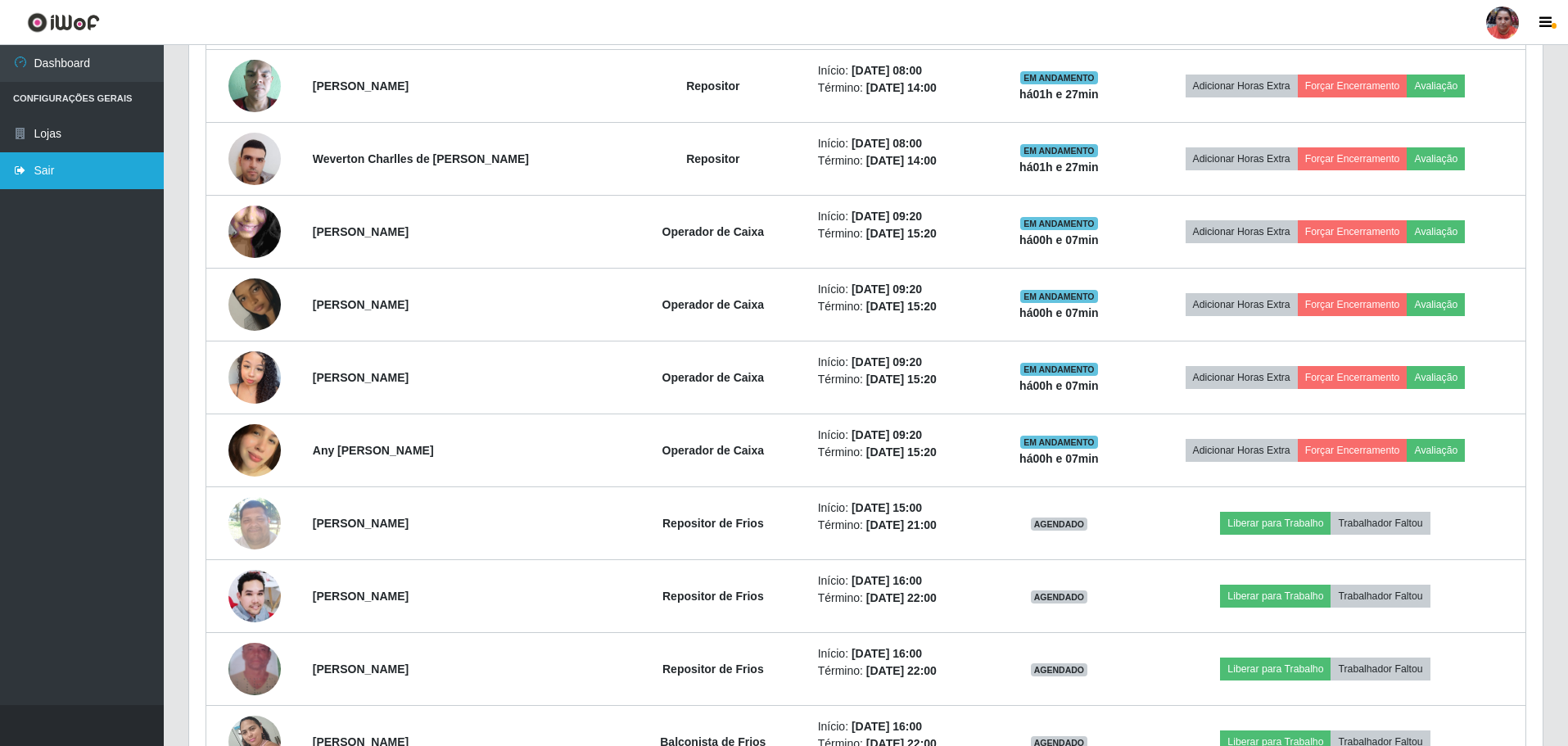
click at [103, 171] on link "Sair" at bounding box center [82, 171] width 163 height 37
